Goal: Task Accomplishment & Management: Complete application form

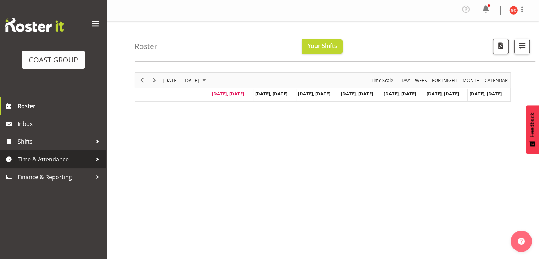
click at [97, 160] on div at bounding box center [97, 159] width 11 height 11
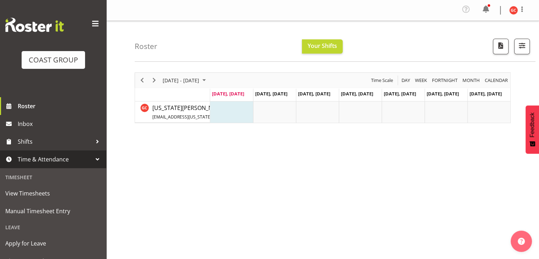
click at [74, 161] on span "Time & Attendance" at bounding box center [55, 159] width 74 height 11
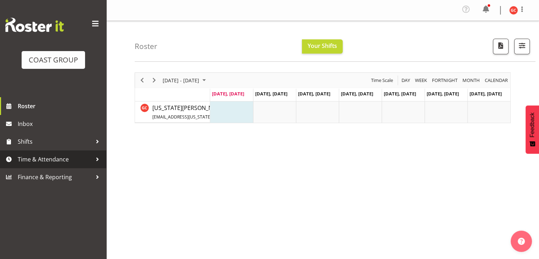
click at [81, 154] on span "Time & Attendance" at bounding box center [55, 159] width 74 height 11
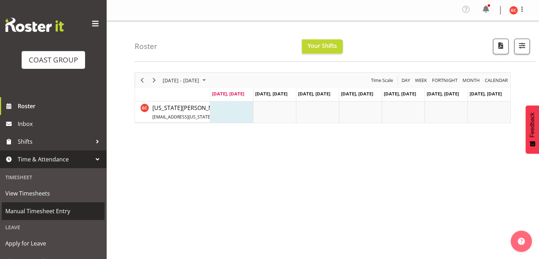
click at [61, 210] on span "Manual Timesheet Entry" at bounding box center [53, 211] width 96 height 11
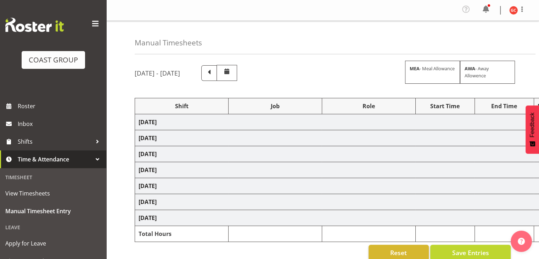
select select "1404"
select select "69"
select select "1404"
select select "9840"
select select "1404"
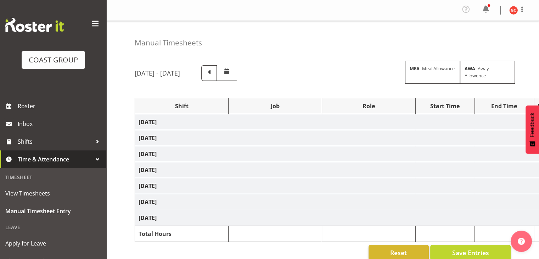
select select "9901"
select select "1404"
select select "69"
select select "1404"
select select "69"
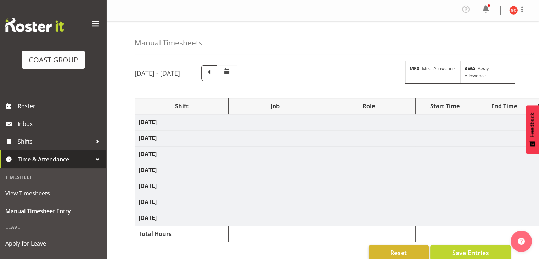
select select "1404"
select select "10304"
select select "1404"
select select "69"
select select "1404"
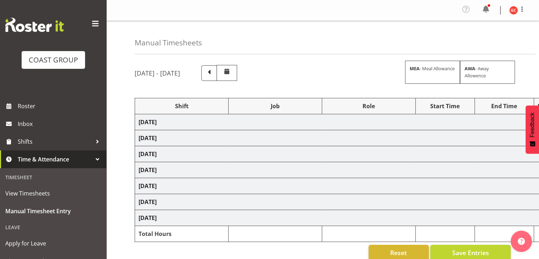
select select "9901"
select select "1404"
select select "69"
select select "1404"
select select "9901"
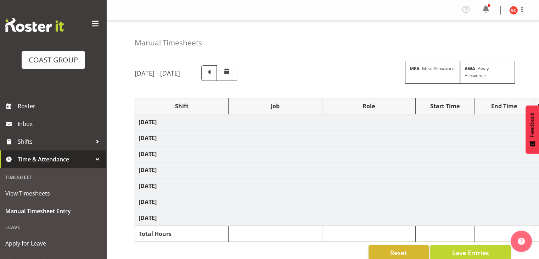
select select "1404"
select select "10304"
select select "1404"
select select "69"
select select "1404"
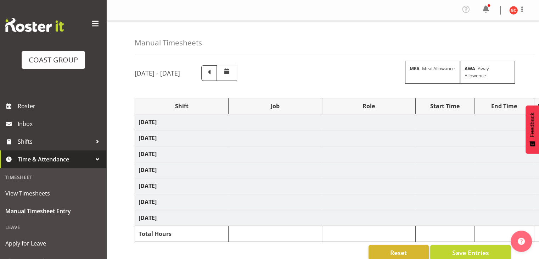
select select "69"
select select "1404"
select select "10304"
select select "1404"
select select "10352"
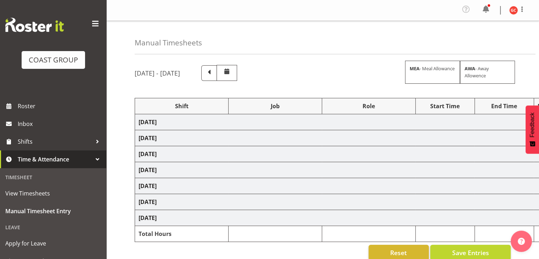
select select "1404"
select select "9899"
select select "81508"
select select "9840"
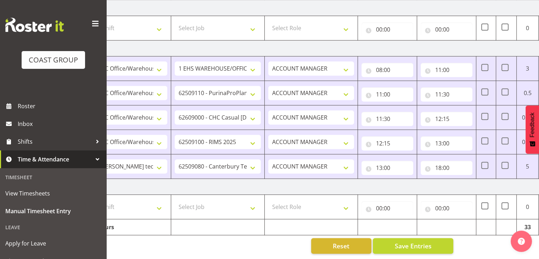
scroll to position [0, 57]
